Goal: Transaction & Acquisition: Download file/media

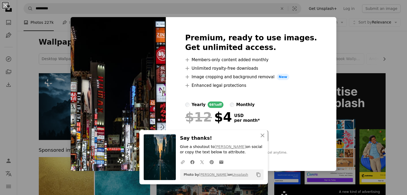
scroll to position [418, 0]
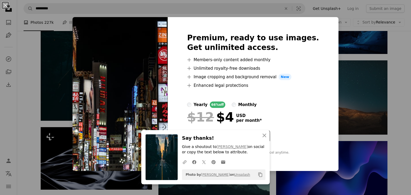
click at [339, 44] on div "An X shape Premium, ready to use images. Get unlimited access. A plus sign Memb…" at bounding box center [205, 97] width 411 height 195
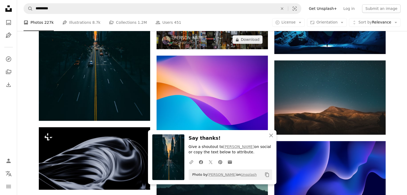
click at [222, 44] on img at bounding box center [212, 12] width 111 height 74
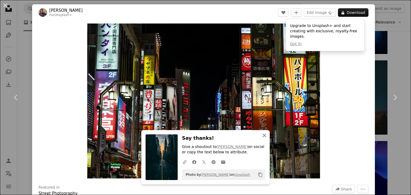
click at [262, 134] on icon "An X shape" at bounding box center [264, 136] width 6 height 6
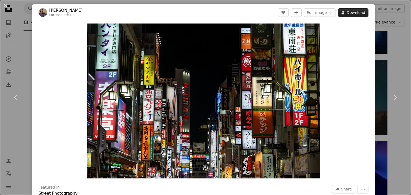
click at [341, 11] on icon "A lock" at bounding box center [343, 13] width 4 height 4
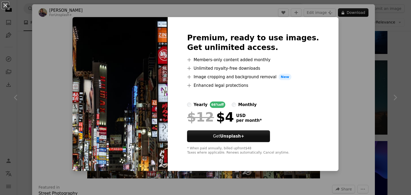
click at [134, 48] on img at bounding box center [120, 94] width 95 height 154
drag, startPoint x: 134, startPoint y: 48, endPoint x: 371, endPoint y: 38, distance: 237.4
click at [371, 38] on div "An X shape Premium, ready to use images. Get unlimited access. A plus sign Memb…" at bounding box center [205, 97] width 411 height 195
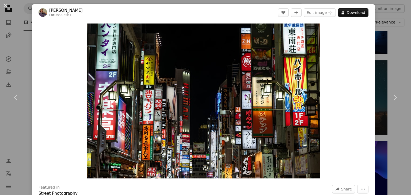
click at [383, 38] on div "An X shape Chevron left Chevron right [PERSON_NAME] For Unsplash+ A heart A plu…" at bounding box center [205, 97] width 411 height 195
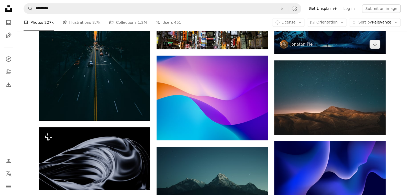
click at [383, 38] on img at bounding box center [329, 17] width 111 height 74
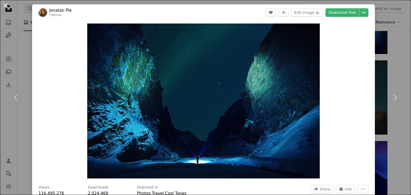
click at [4, 3] on button "An X shape" at bounding box center [5, 5] width 6 height 6
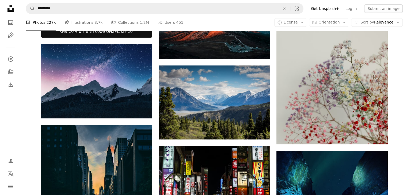
scroll to position [76, 0]
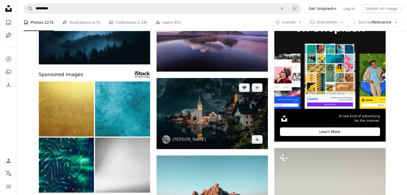
click at [229, 107] on img at bounding box center [212, 113] width 111 height 71
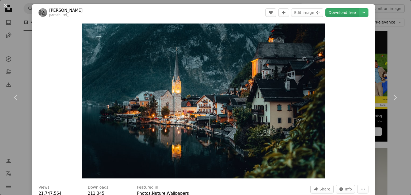
click at [343, 12] on link "Download free" at bounding box center [343, 12] width 34 height 9
